Goal: Find specific page/section: Find specific page/section

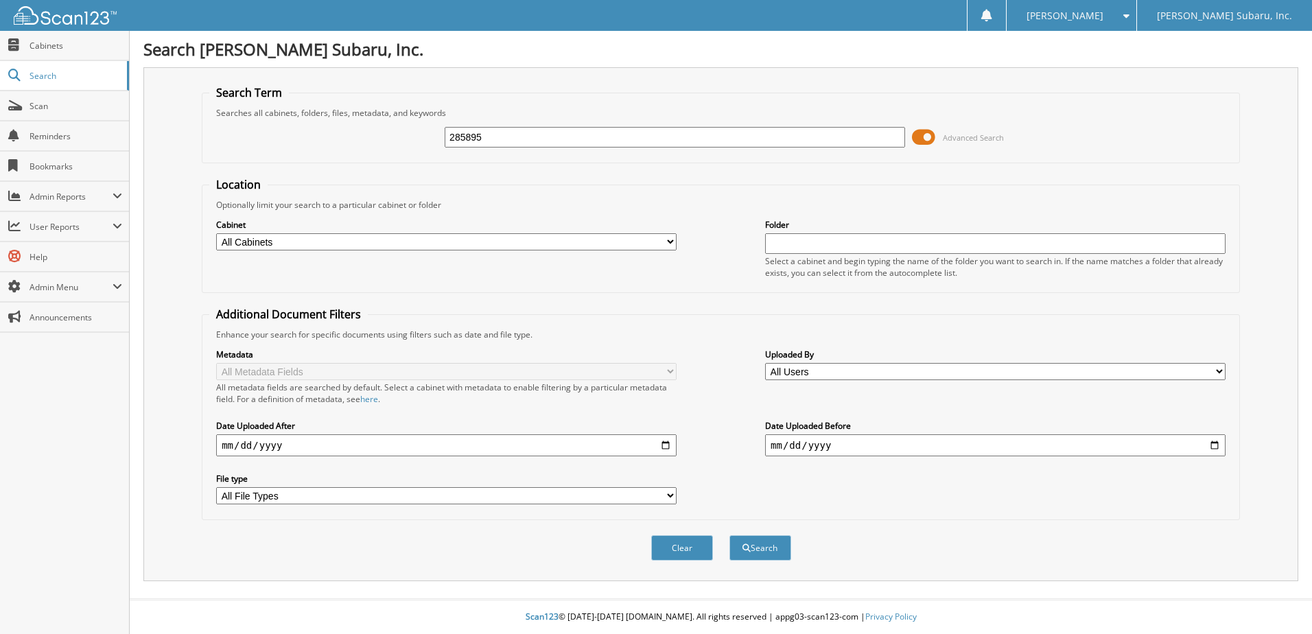
type input "285895"
click at [729, 535] on button "Search" at bounding box center [760, 547] width 62 height 25
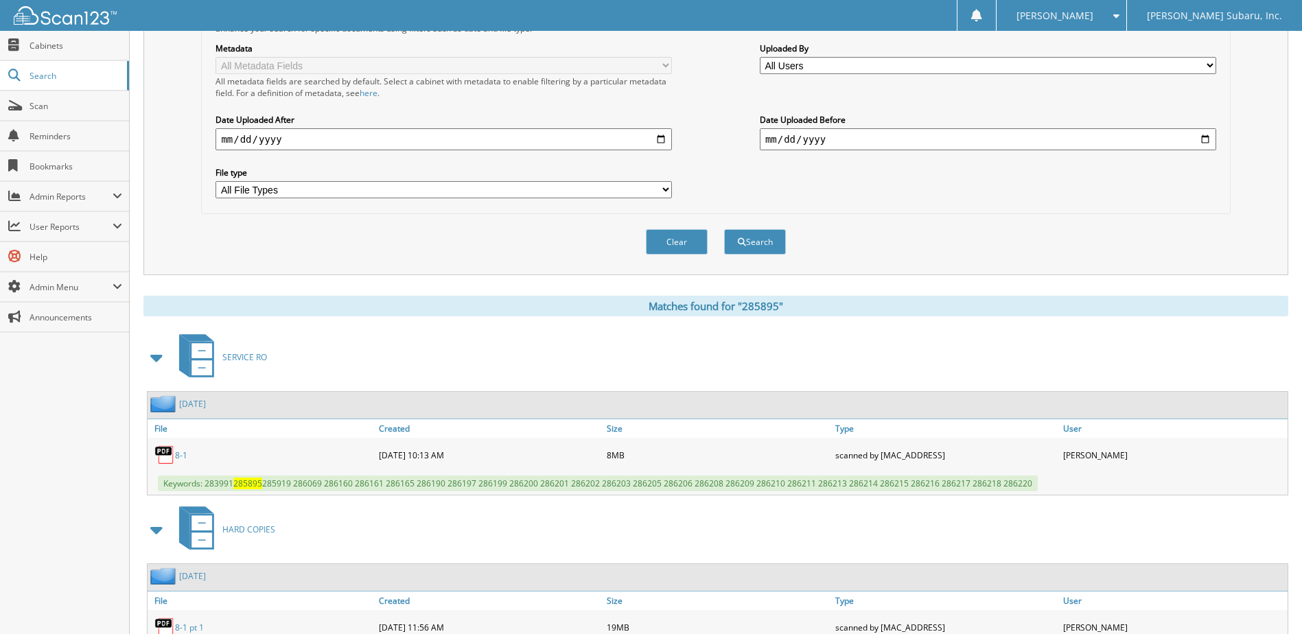
scroll to position [382, 0]
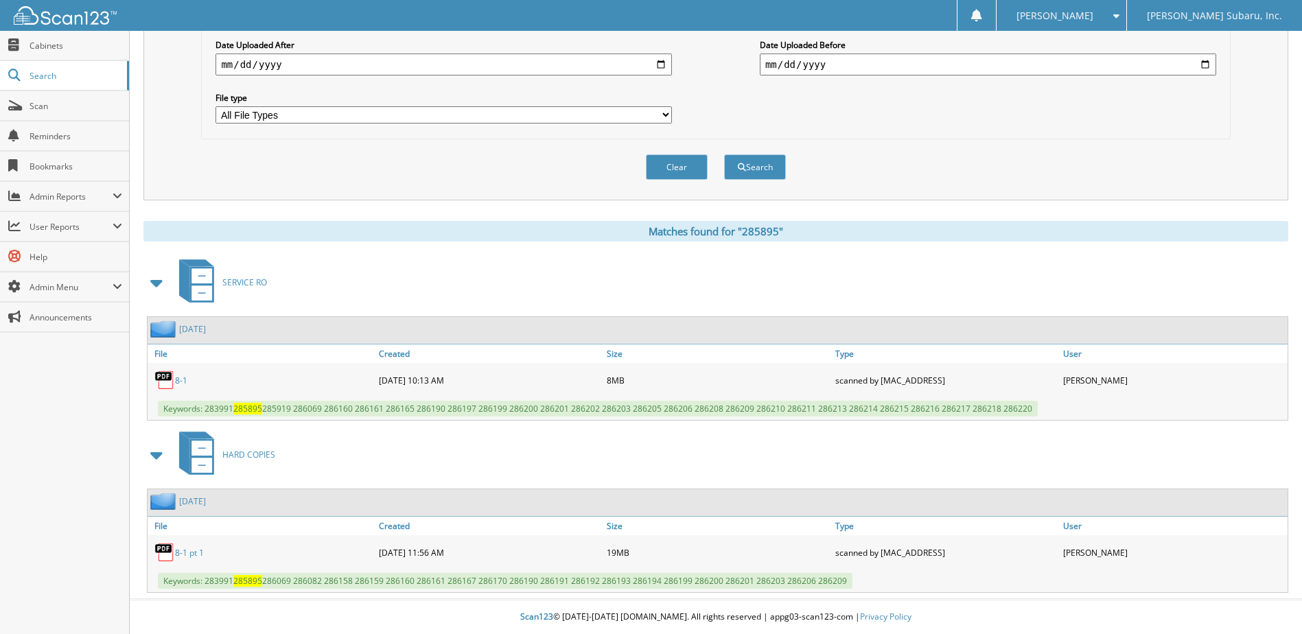
click at [194, 548] on link "8-1 pt 1" at bounding box center [189, 553] width 29 height 12
